Goal: Task Accomplishment & Management: Use online tool/utility

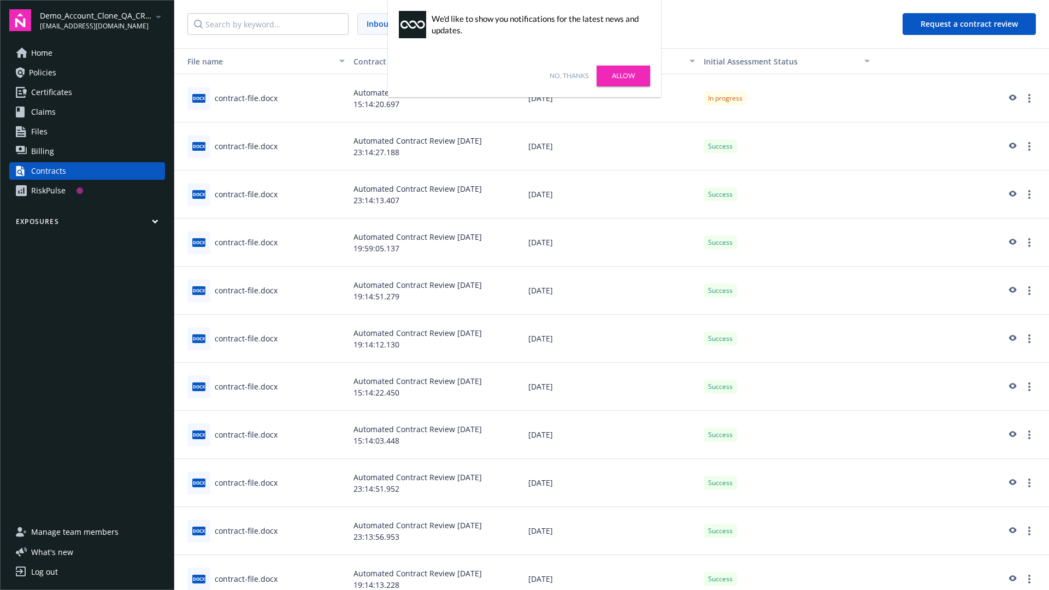
click at [569, 76] on link "No, thanks" at bounding box center [569, 76] width 39 height 10
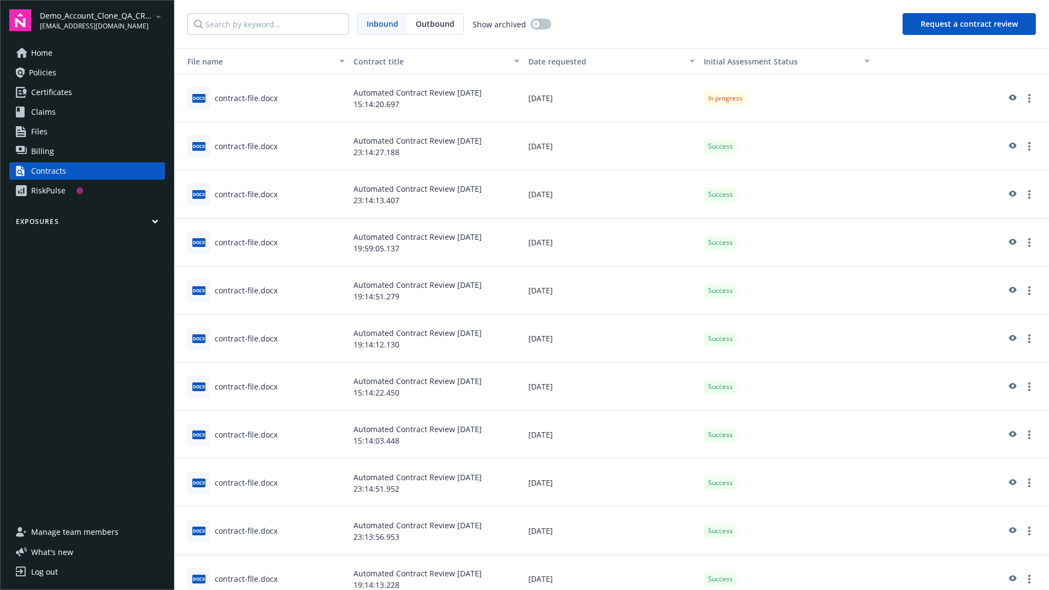
click at [970, 24] on button "Request a contract review" at bounding box center [969, 24] width 133 height 22
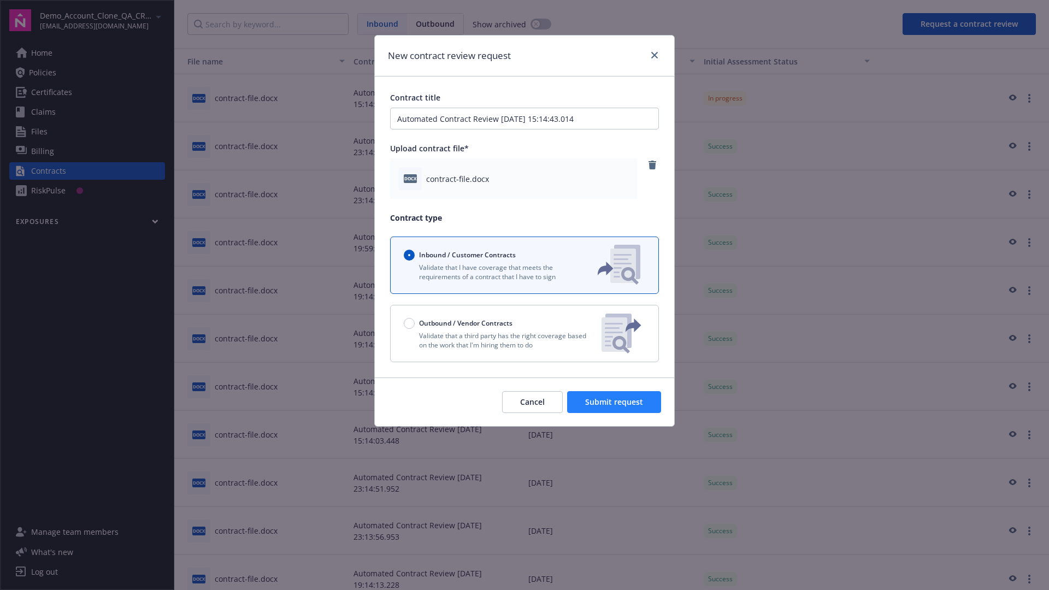
type input "Automated Contract Review 08-12-2025 15:14:43.014"
click at [615, 402] on span "Submit request" at bounding box center [614, 402] width 58 height 10
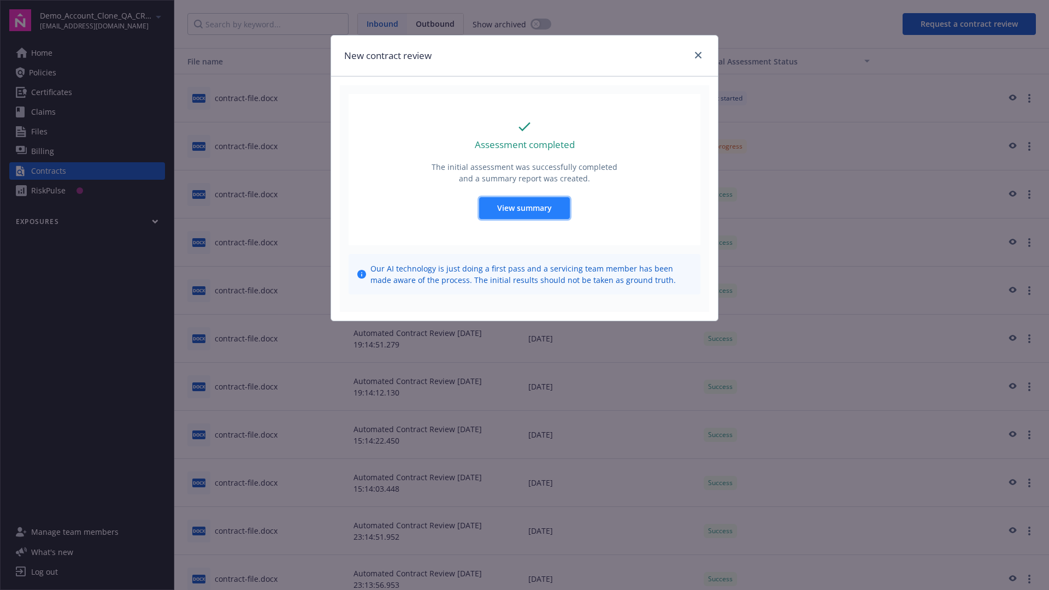
click at [524, 208] on span "View summary" at bounding box center [524, 208] width 55 height 10
